Goal: Transaction & Acquisition: Subscribe to service/newsletter

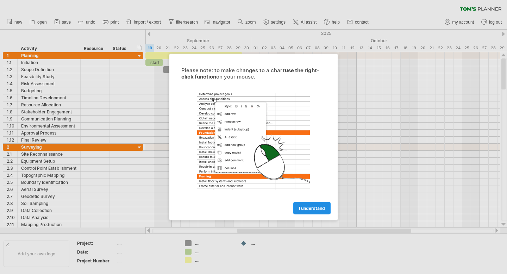
click at [317, 212] on link "I understand" at bounding box center [311, 208] width 37 height 12
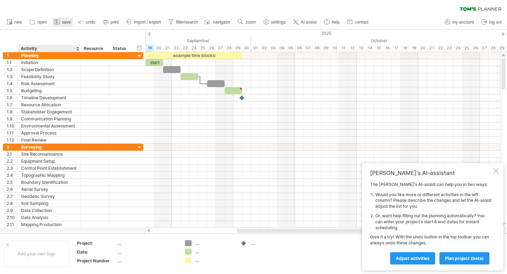
click at [67, 26] on link "save" at bounding box center [62, 22] width 20 height 9
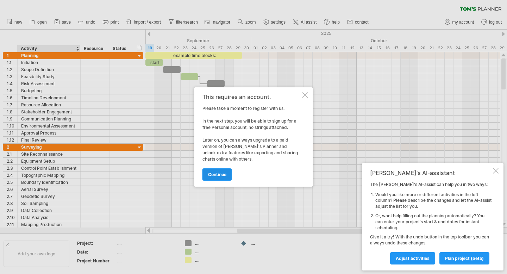
click at [220, 175] on span "continue" at bounding box center [217, 174] width 18 height 5
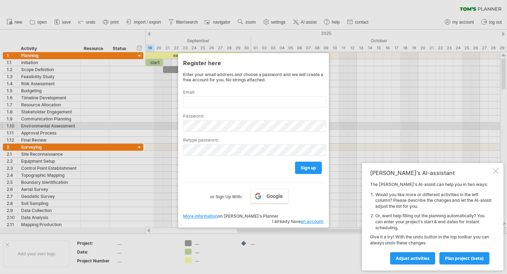
click at [367, 125] on div at bounding box center [253, 137] width 507 height 274
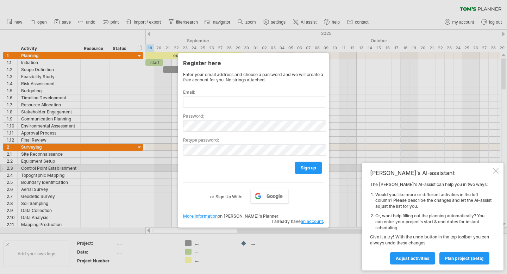
click at [496, 169] on div at bounding box center [496, 171] width 6 height 6
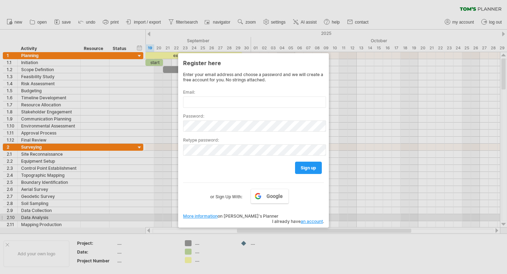
click at [282, 219] on span "I already have an account ." at bounding box center [298, 221] width 52 height 5
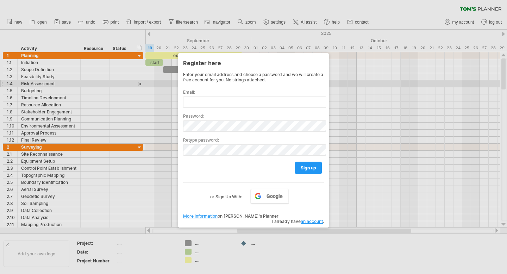
drag, startPoint x: 226, startPoint y: 56, endPoint x: 274, endPoint y: 84, distance: 55.9
click at [274, 84] on div "Register here Enter your email address and choose a password and we will create…" at bounding box center [253, 140] width 151 height 174
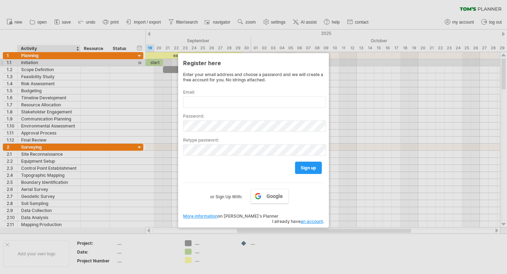
click at [36, 62] on div at bounding box center [253, 137] width 507 height 274
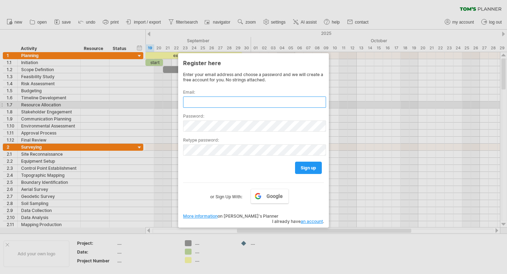
click at [208, 103] on input "text" at bounding box center [254, 102] width 143 height 11
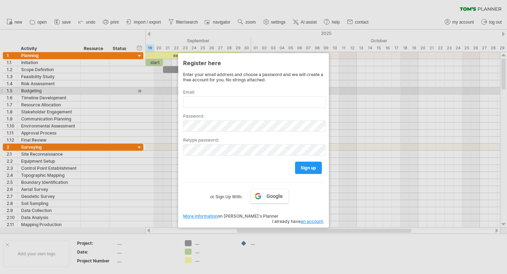
click at [348, 89] on div at bounding box center [253, 137] width 507 height 274
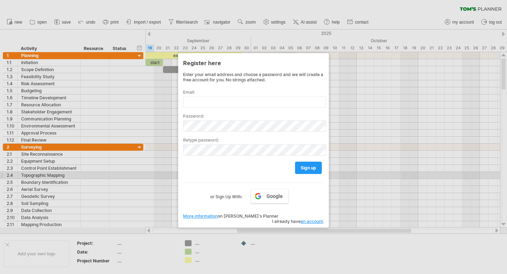
click at [367, 174] on div at bounding box center [253, 137] width 507 height 274
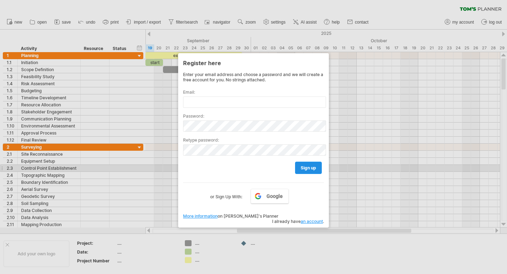
click at [315, 168] on span "sign up" at bounding box center [309, 167] width 16 height 5
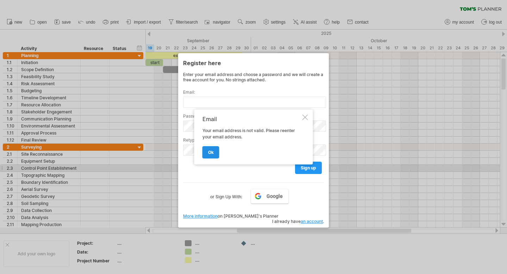
click at [212, 153] on span "ok" at bounding box center [211, 152] width 6 height 5
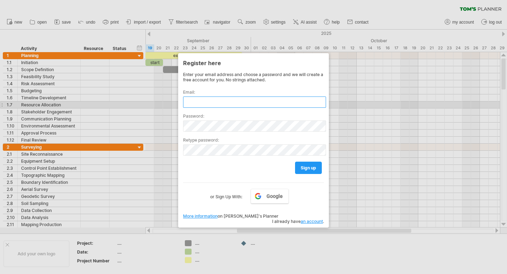
click at [260, 104] on input "text" at bounding box center [254, 102] width 143 height 11
type input "*"
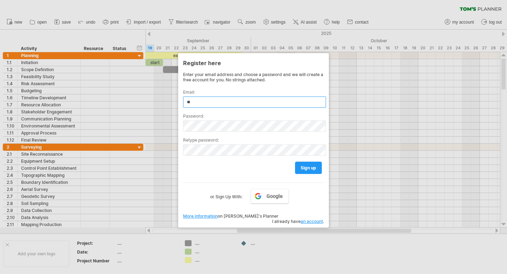
type input "*"
